Goal: Submit feedback/report problem

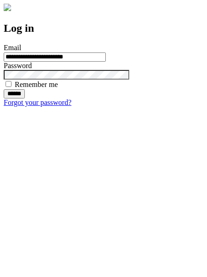
click at [25, 99] on input "******" at bounding box center [14, 93] width 21 height 9
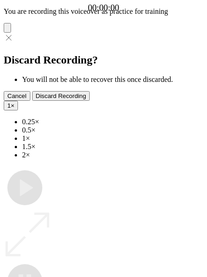
type input "**********"
